Goal: Check status

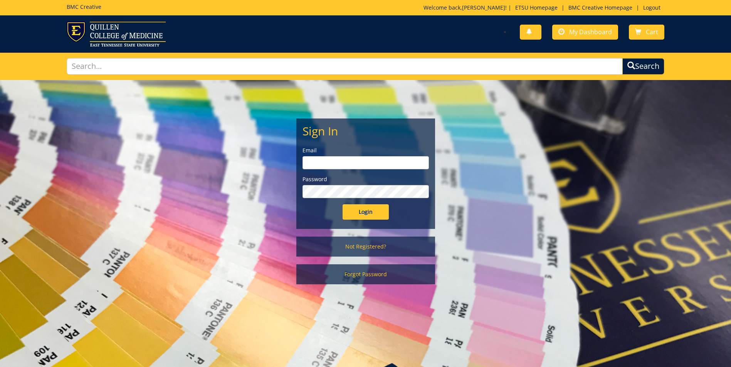
type input "[EMAIL_ADDRESS][DOMAIN_NAME]"
click at [357, 218] on input "Login" at bounding box center [365, 212] width 46 height 15
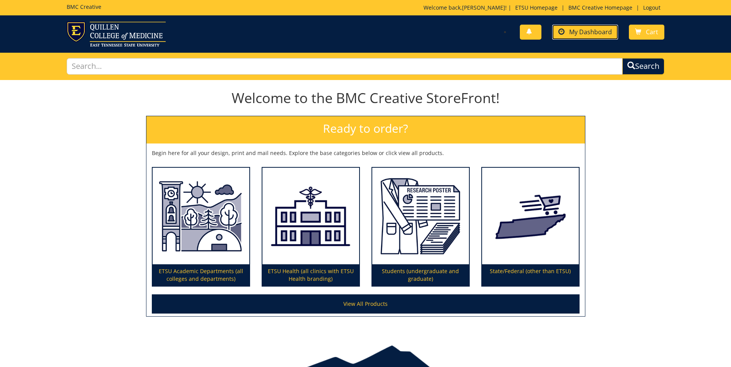
click at [607, 31] on span "My Dashboard" at bounding box center [590, 32] width 43 height 8
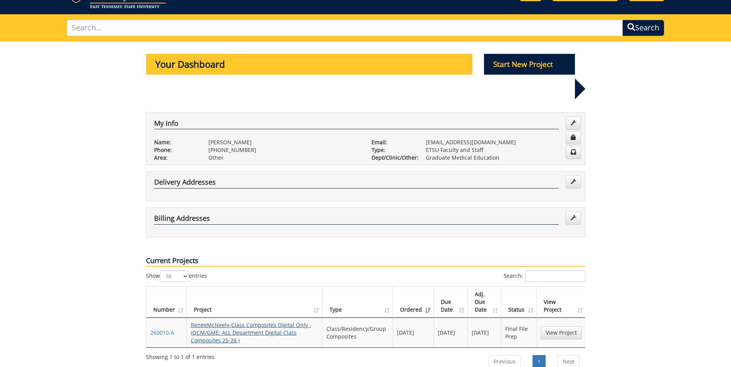
scroll to position [77, 0]
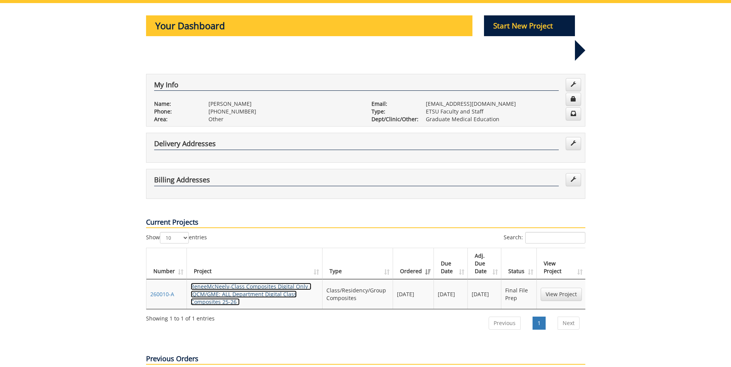
click at [225, 283] on link "ReneeMcNeely-Class Composites Digital Only - (QCM/GME: ALL Department Digital C…" at bounding box center [251, 294] width 121 height 23
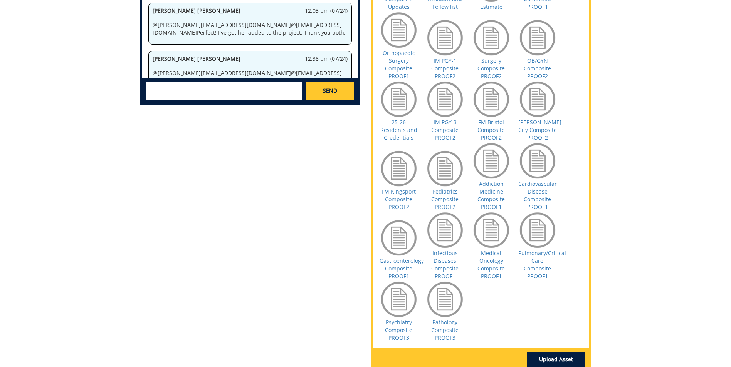
scroll to position [462, 0]
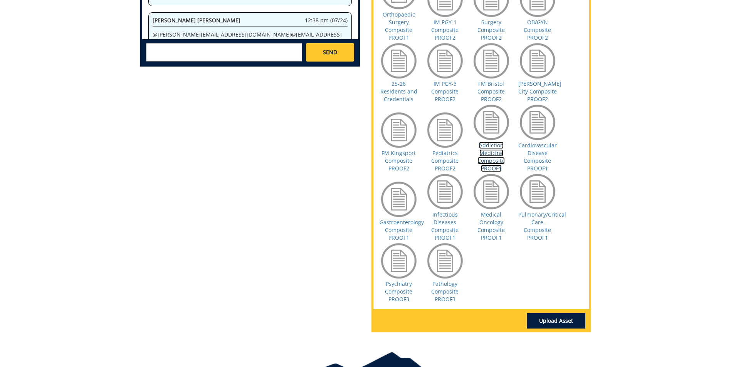
click at [488, 150] on link "Addiction Medicine Composite PROOF1" at bounding box center [490, 157] width 27 height 30
